Goal: Use online tool/utility: Utilize a website feature to perform a specific function

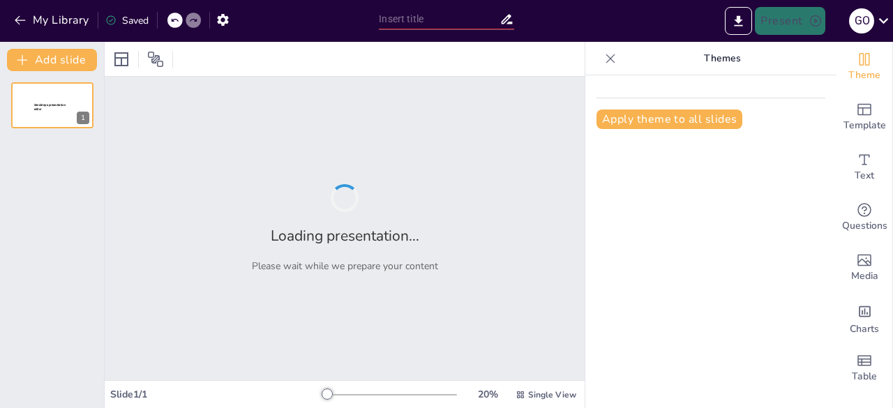
type input "Imported Propuesta_Reforma_ROGOP.pptx"
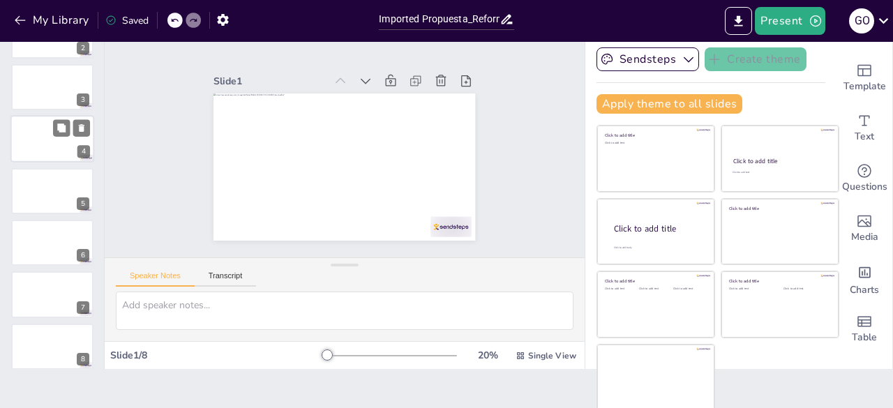
scroll to position [95, 0]
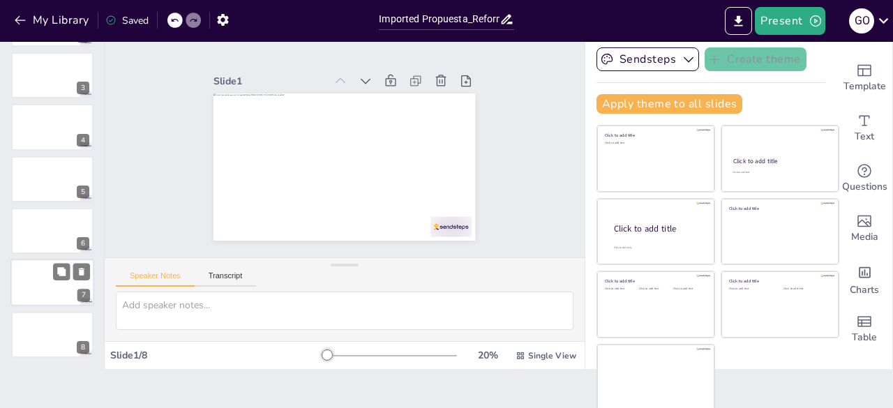
click at [54, 296] on div at bounding box center [52, 282] width 84 height 47
click at [60, 344] on div at bounding box center [52, 334] width 84 height 47
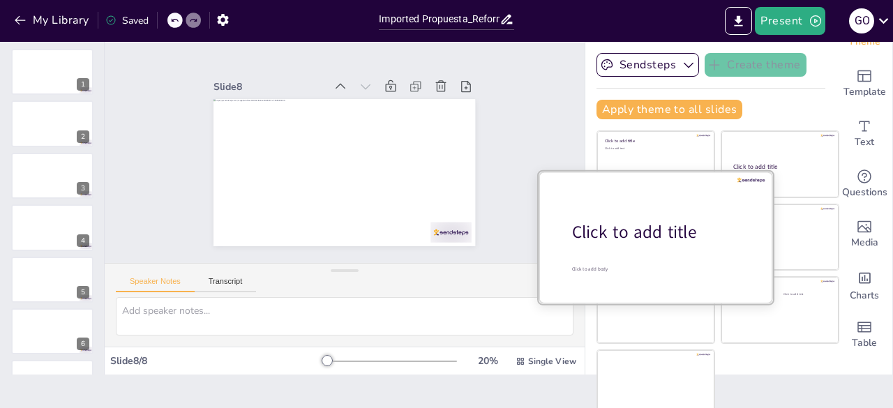
scroll to position [39, 0]
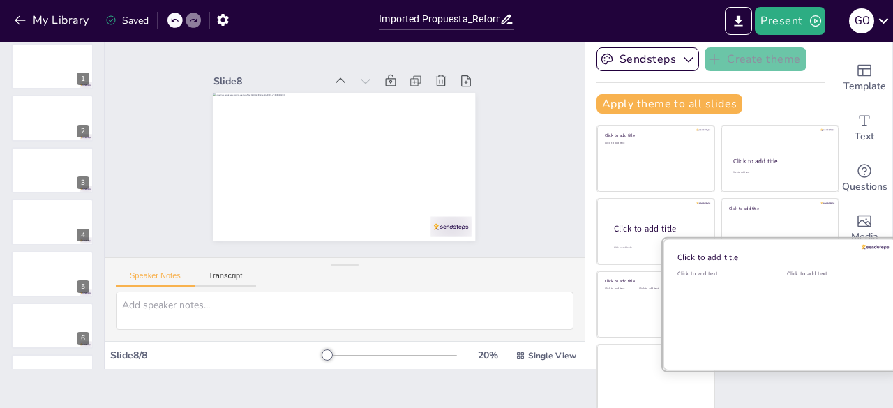
click at [787, 305] on div "Click to add text" at bounding box center [831, 313] width 89 height 86
click at [677, 281] on div "Click to add text" at bounding box center [721, 313] width 89 height 86
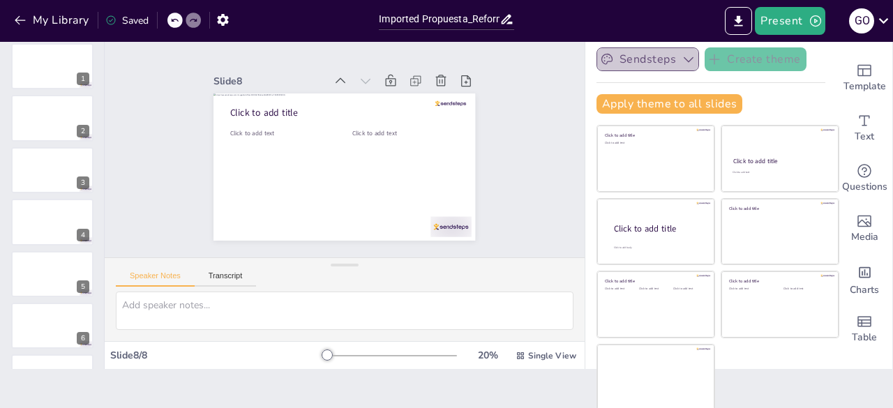
click at [655, 52] on button "Sendsteps" at bounding box center [647, 59] width 103 height 24
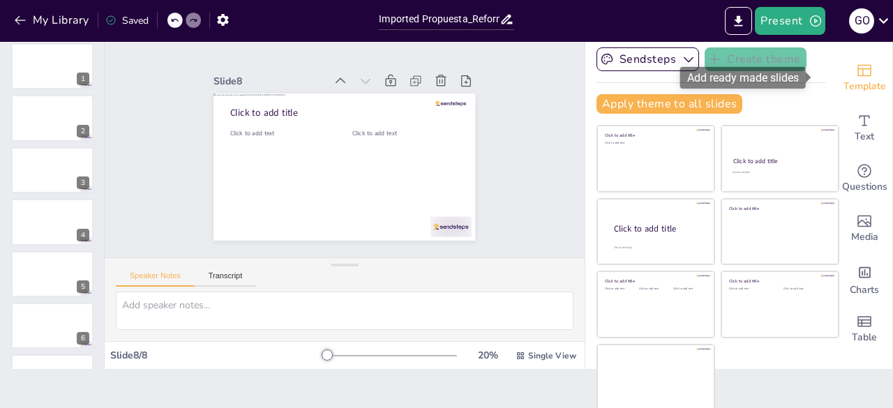
click at [854, 77] on div "Template" at bounding box center [864, 78] width 56 height 50
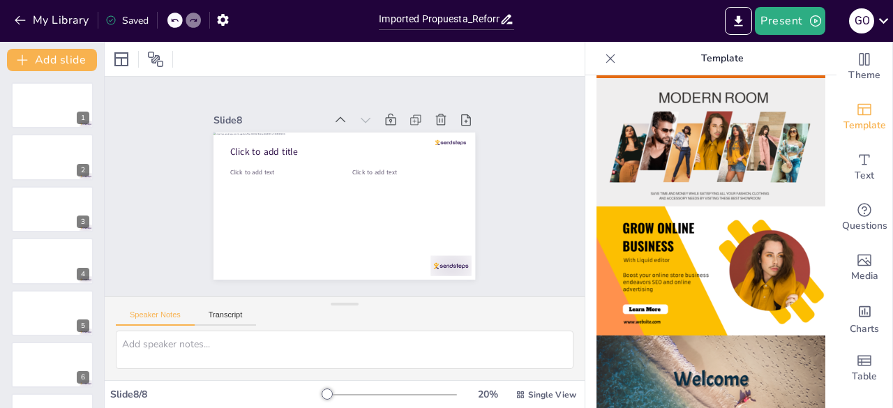
scroll to position [265, 0]
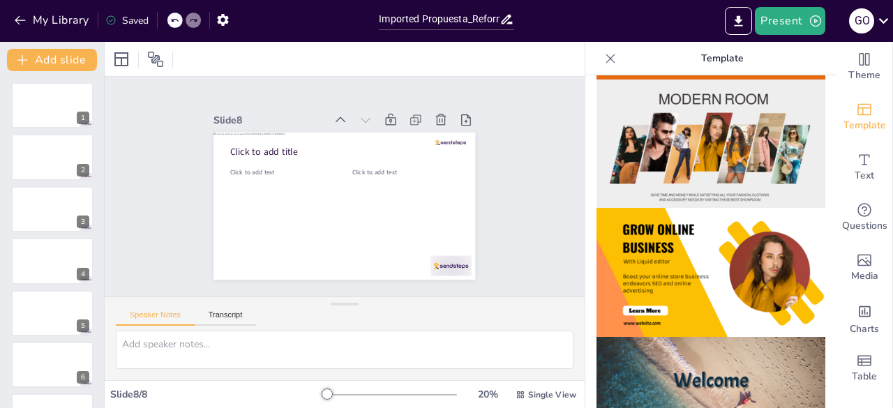
click at [672, 86] on img at bounding box center [710, 144] width 229 height 129
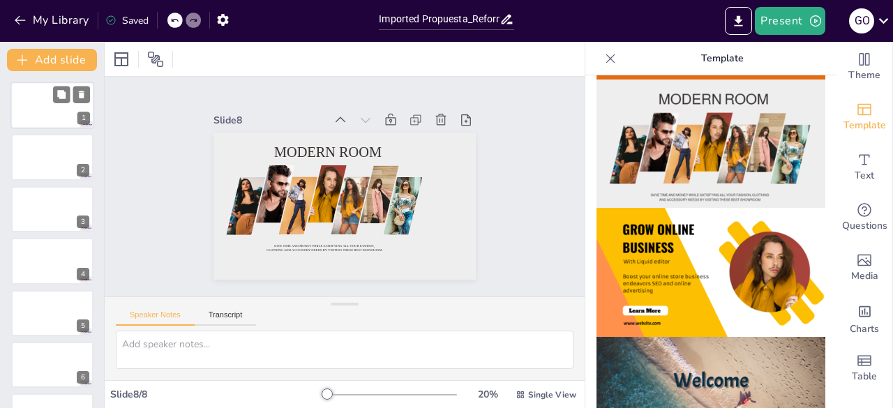
click at [53, 112] on div at bounding box center [52, 105] width 84 height 47
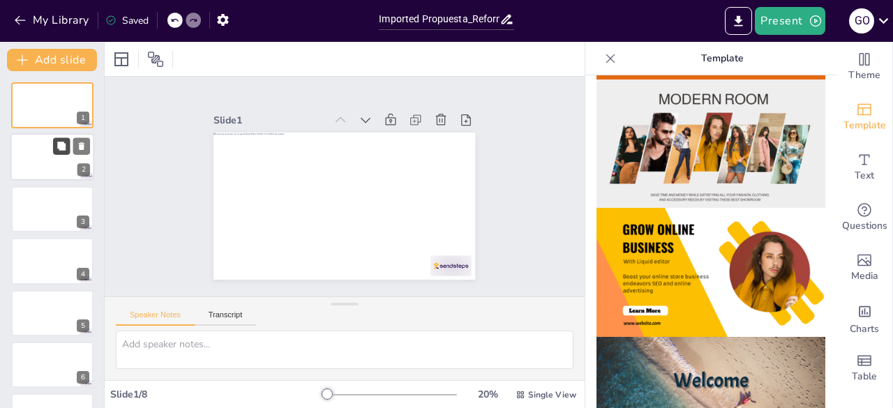
click at [57, 142] on icon at bounding box center [61, 147] width 10 height 10
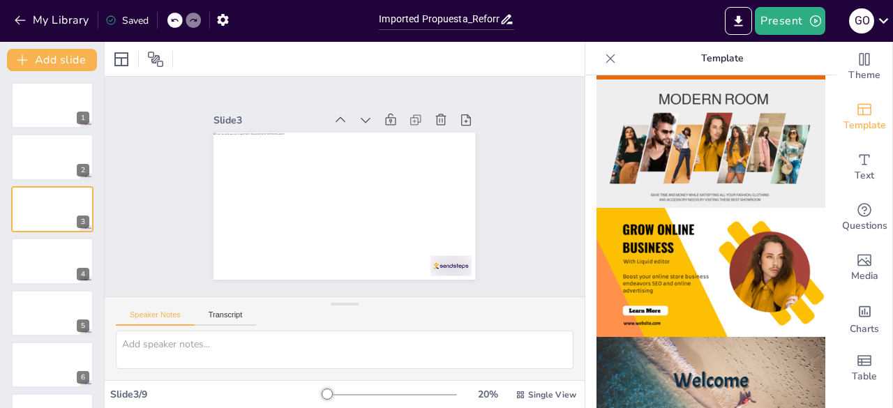
click at [707, 279] on img at bounding box center [710, 272] width 229 height 129
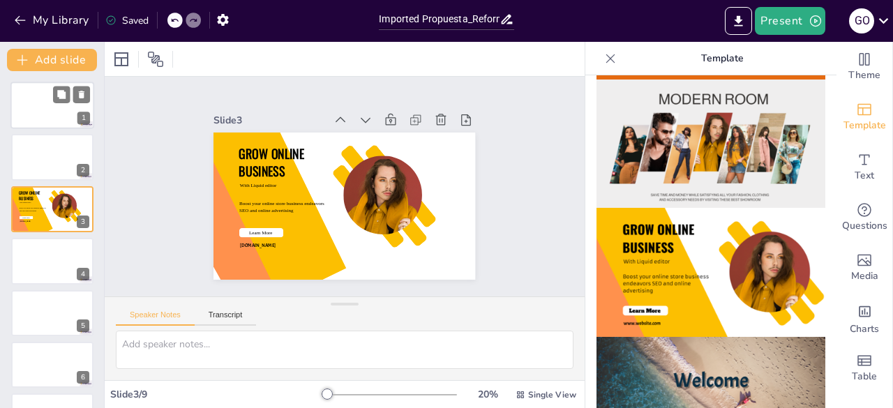
click at [56, 110] on div at bounding box center [52, 105] width 84 height 47
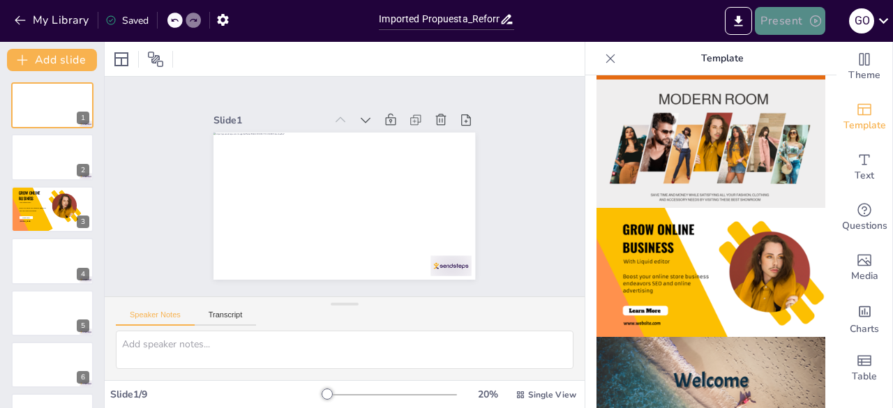
click at [812, 24] on icon "button" at bounding box center [815, 21] width 14 height 14
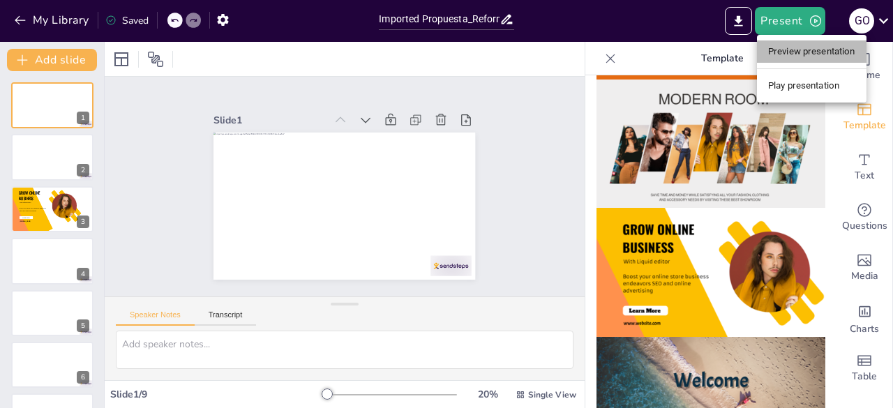
click at [812, 51] on li "Preview presentation" at bounding box center [812, 51] width 110 height 22
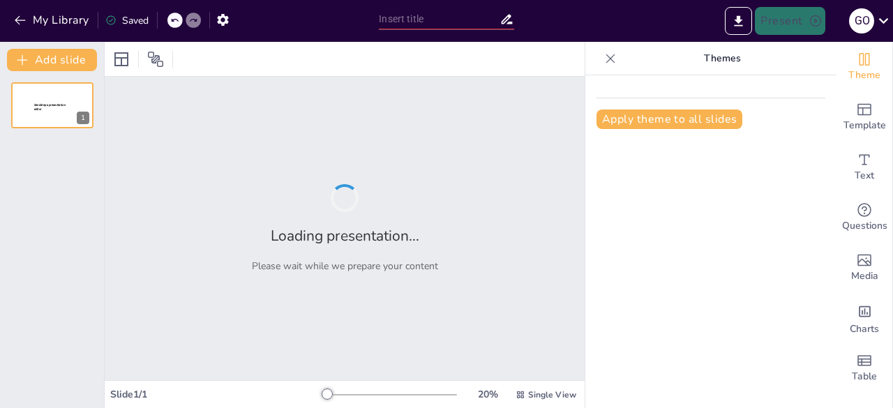
type input "Imported Propuesta_Reforma_ROGOP.pptx"
type input "Cómo el Diseño Influye en la Percepción del Mensaje"
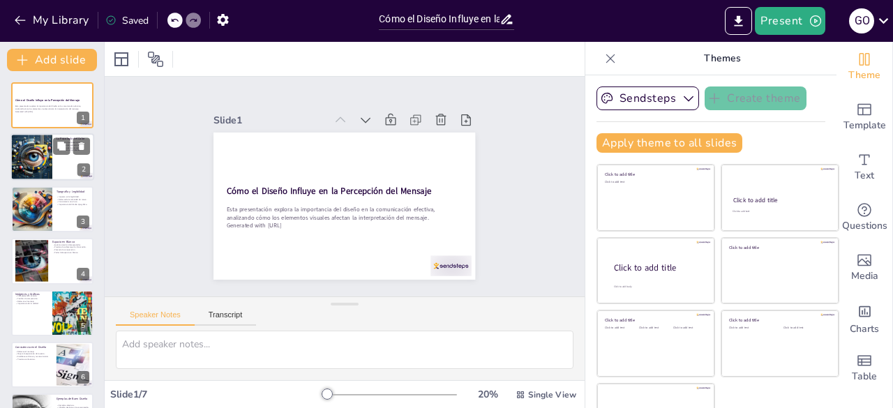
click at [56, 161] on div at bounding box center [52, 157] width 84 height 47
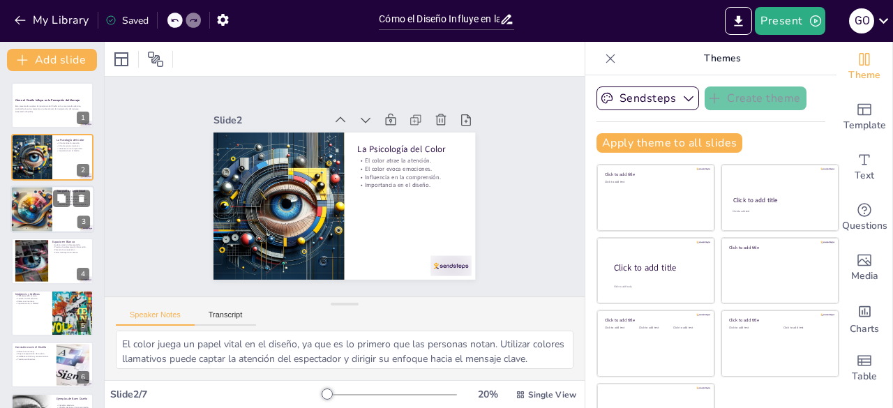
click at [50, 213] on div at bounding box center [31, 209] width 82 height 47
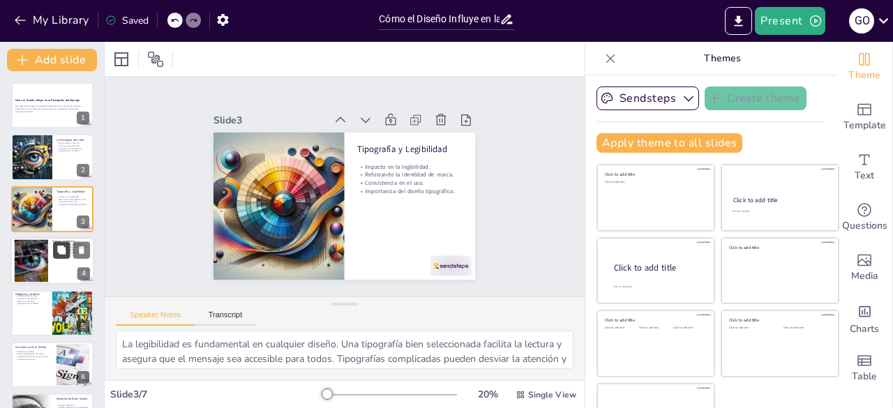
click at [53, 246] on button at bounding box center [61, 250] width 17 height 17
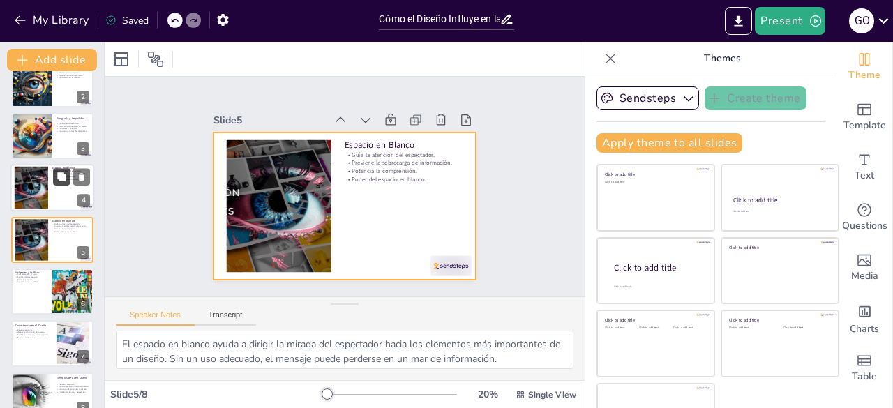
scroll to position [95, 0]
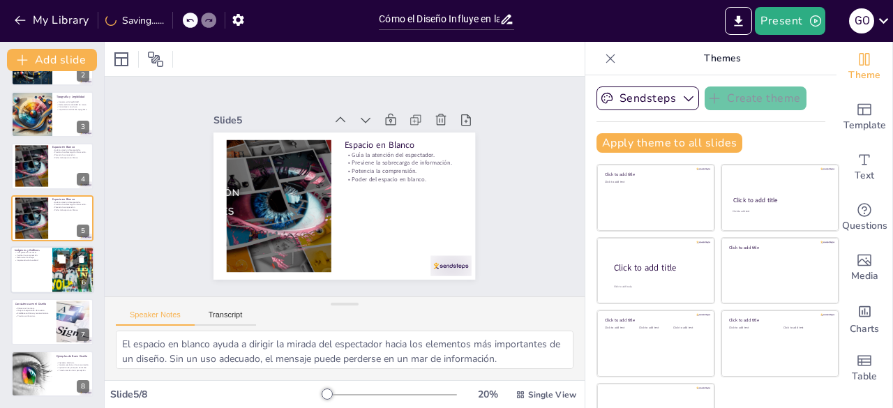
click at [46, 273] on div at bounding box center [52, 269] width 84 height 47
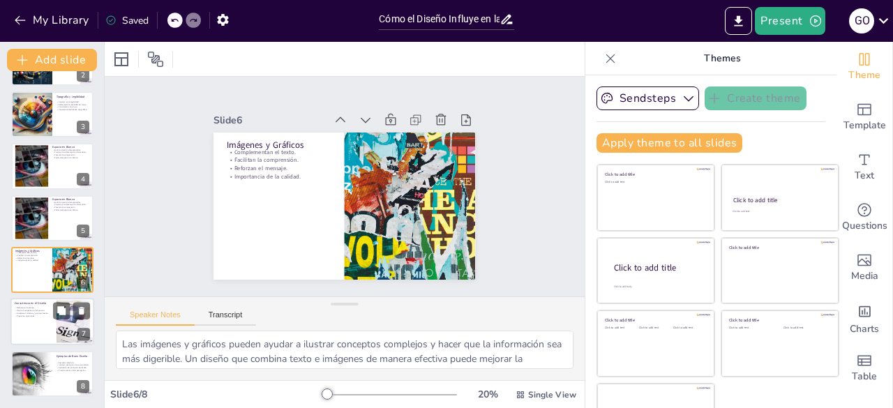
click at [49, 324] on div at bounding box center [52, 322] width 84 height 47
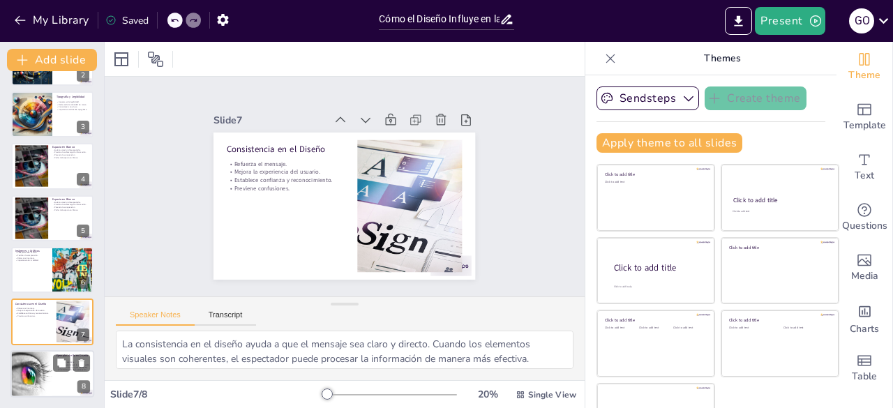
click at [56, 373] on div at bounding box center [52, 373] width 84 height 47
type textarea "Analizar ejemplos de buen diseño es crucial para entender cómo se pueden aplica…"
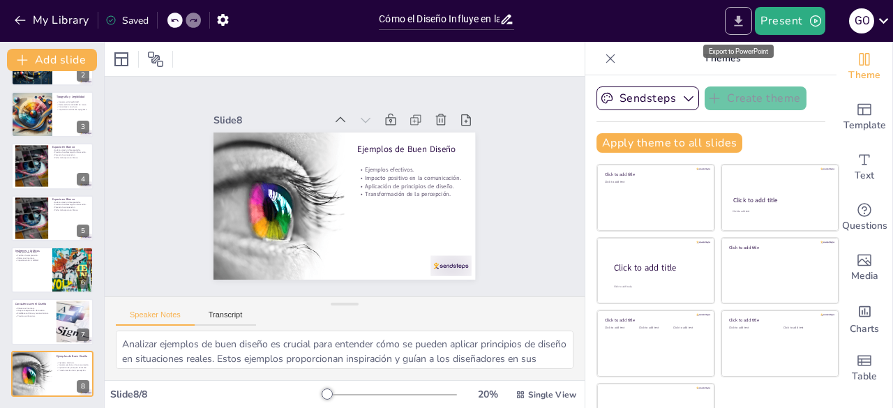
click at [745, 15] on icon "Export to PowerPoint" at bounding box center [738, 21] width 15 height 15
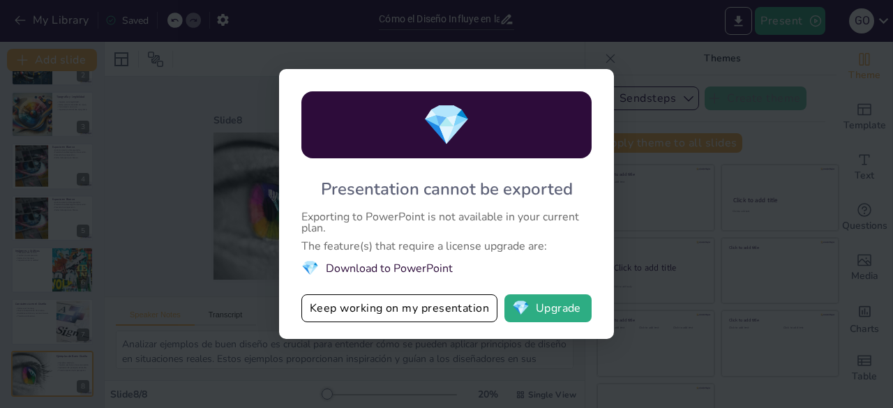
click at [659, 202] on div "💎 Presentation cannot be exported Exporting to PowerPoint is not available in y…" at bounding box center [446, 204] width 893 height 408
